Goal: Task Accomplishment & Management: Use online tool/utility

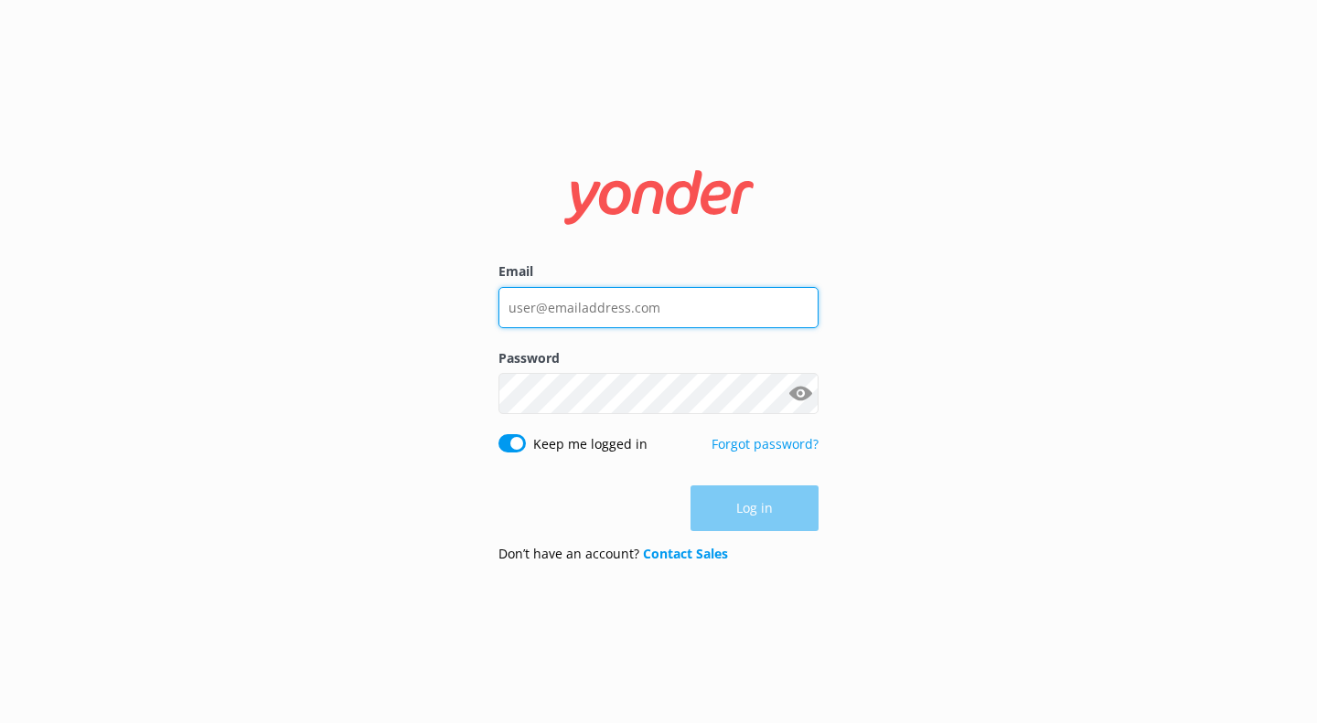
type input "[EMAIL_ADDRESS][DOMAIN_NAME]"
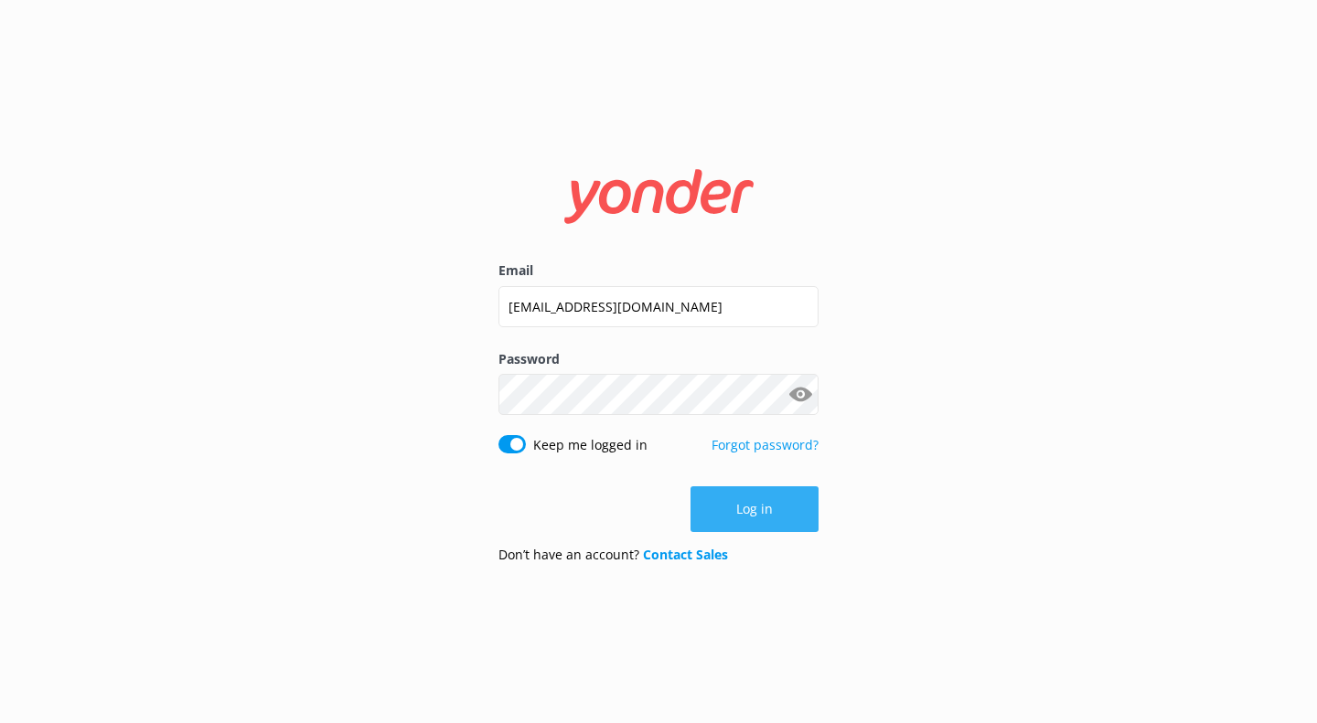
click at [764, 530] on div "Log in" at bounding box center [658, 510] width 320 height 46
click at [749, 530] on button "Log in" at bounding box center [754, 510] width 128 height 46
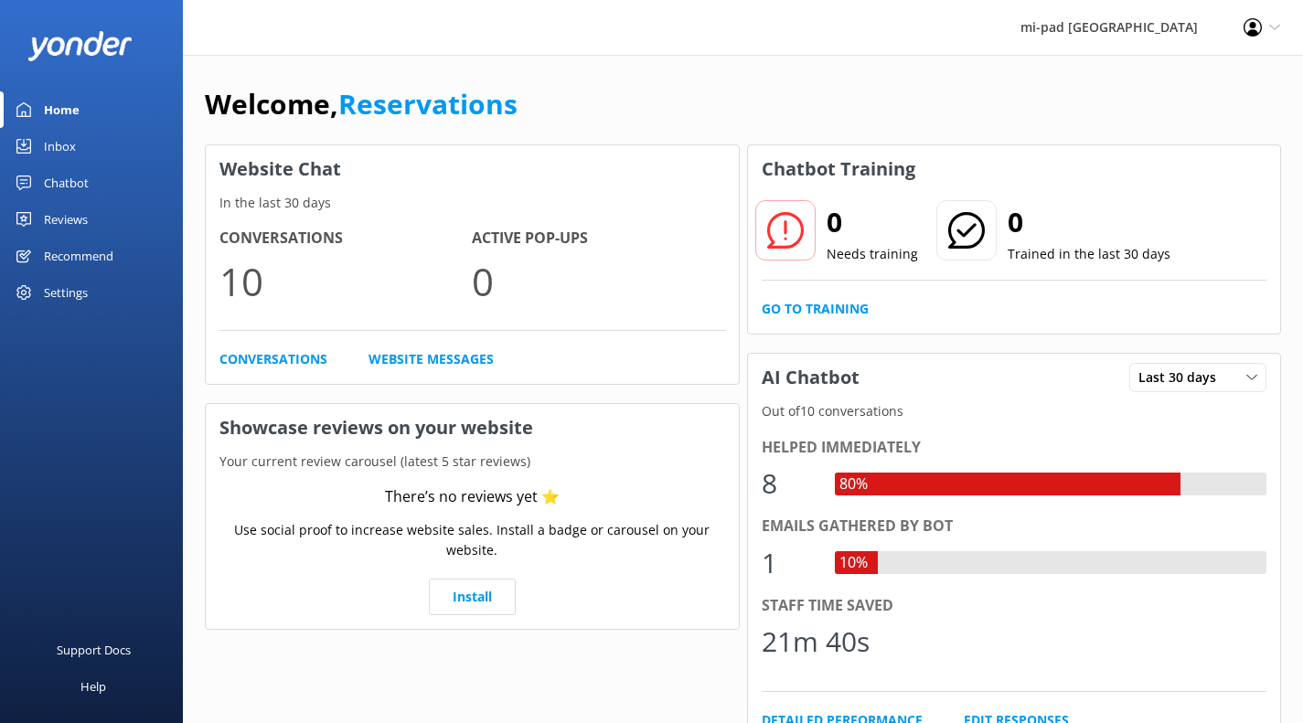
click at [60, 220] on div "Reviews" at bounding box center [66, 219] width 44 height 37
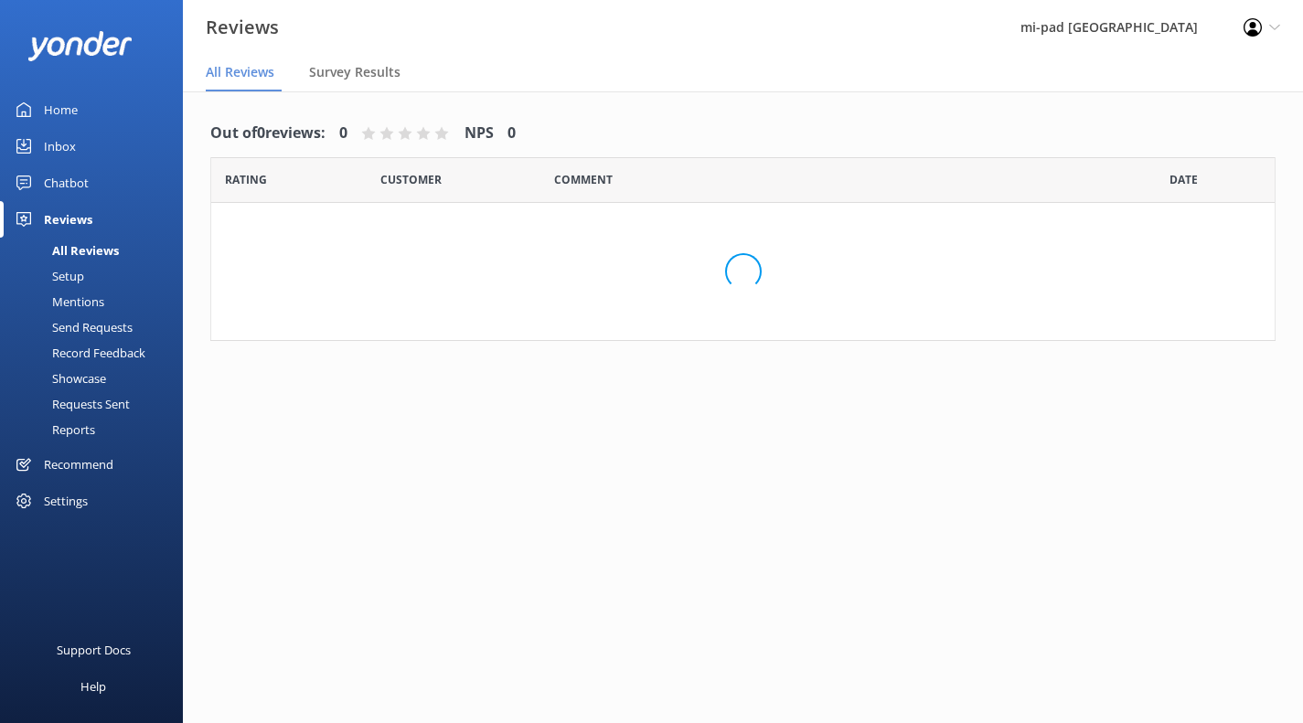
click at [78, 190] on div "Chatbot" at bounding box center [66, 183] width 45 height 37
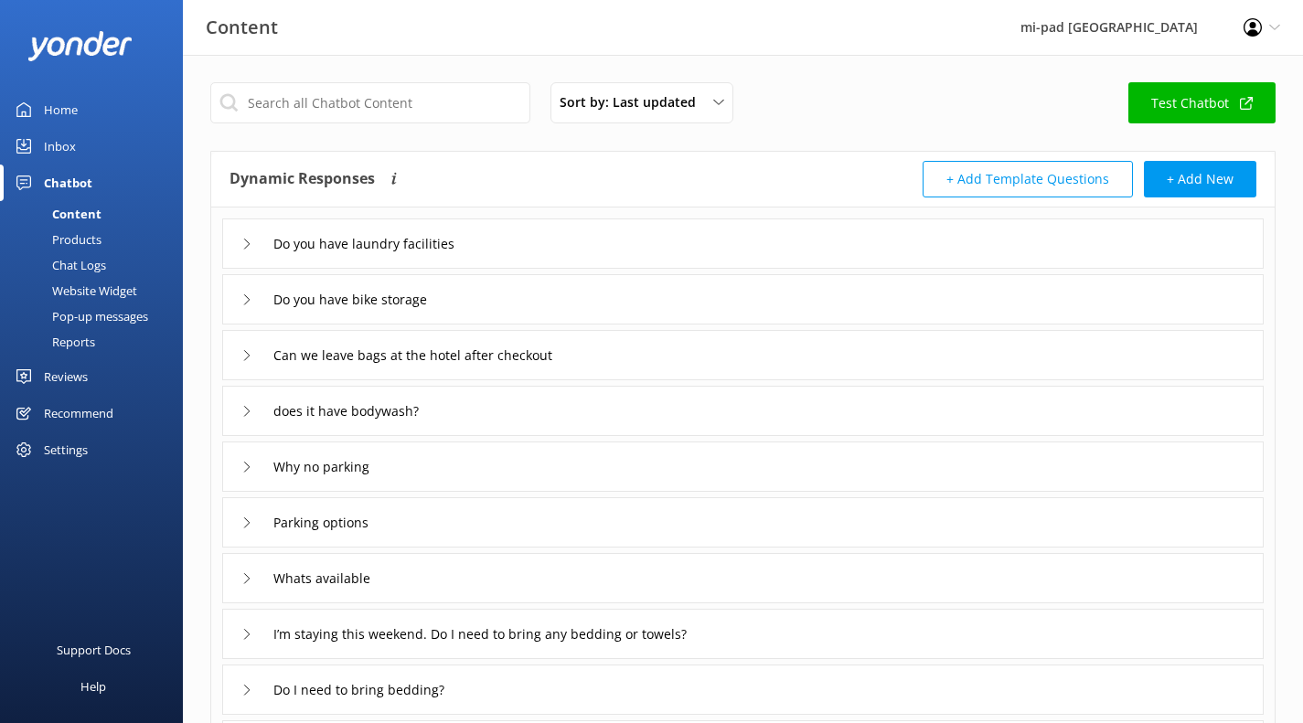
click at [80, 264] on div "Chat Logs" at bounding box center [58, 265] width 95 height 26
